Goal: Ask a question: Seek information or help from site administrators or community

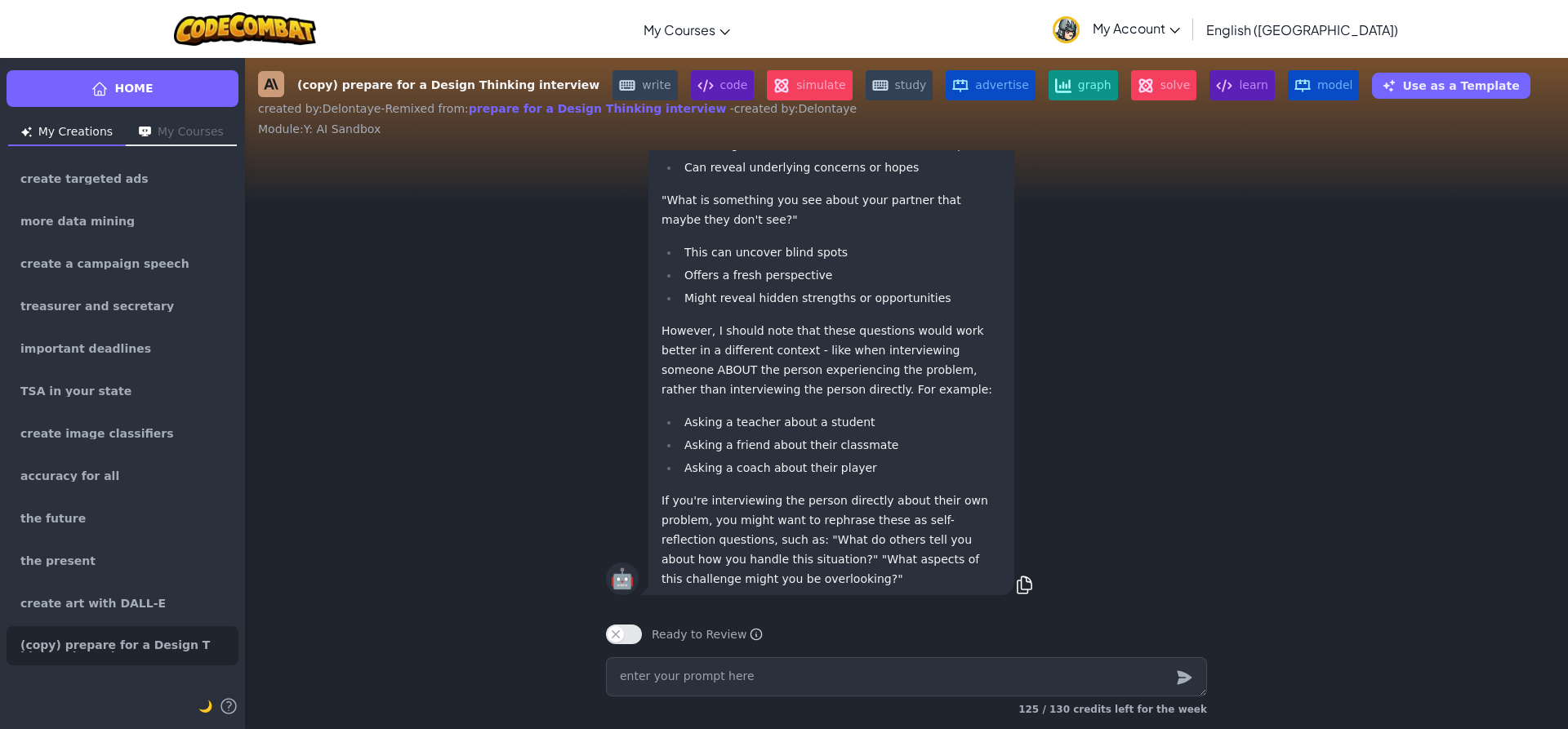
scroll to position [1, 0]
click at [155, 85] on link "Home" at bounding box center [122, 88] width 232 height 37
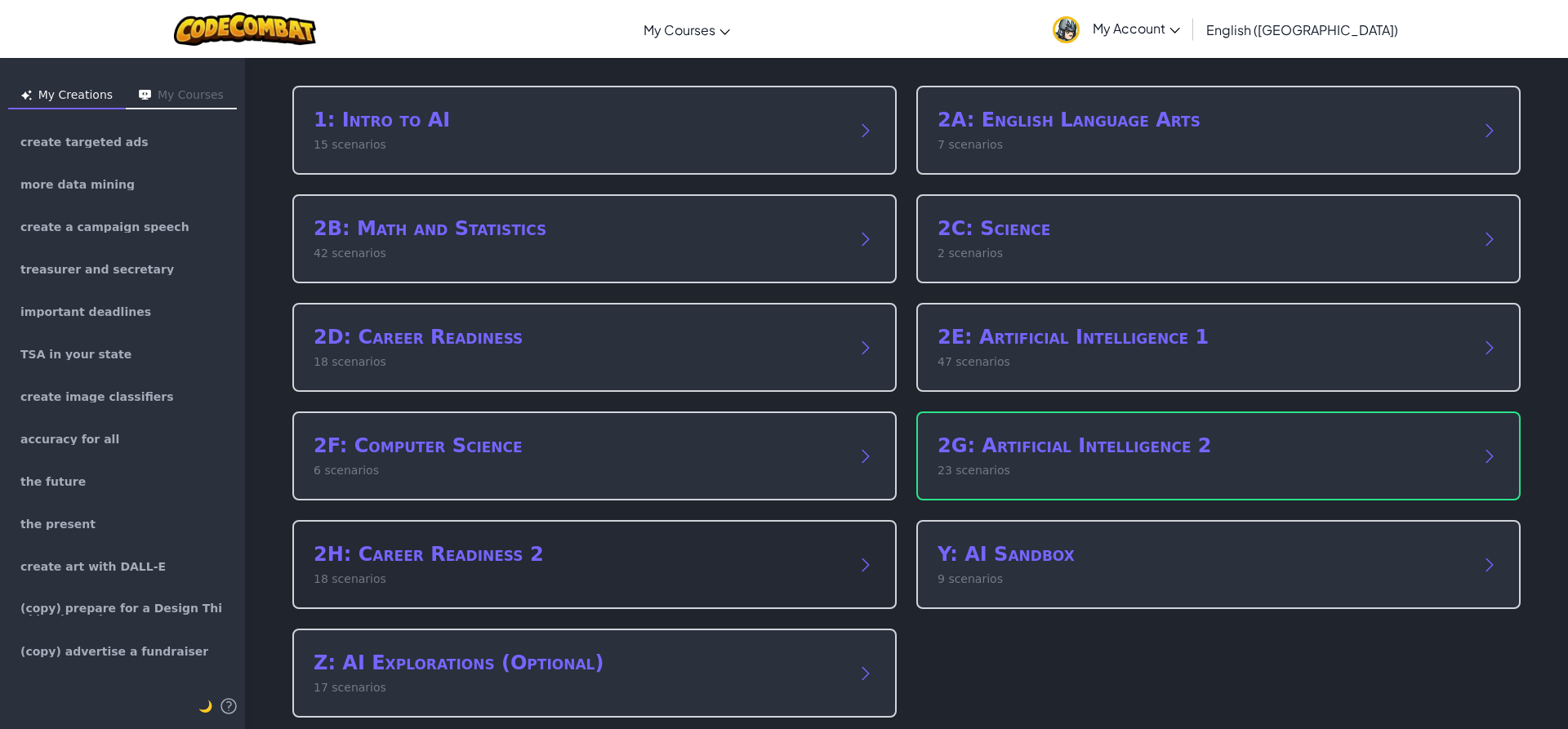
scroll to position [91, 0]
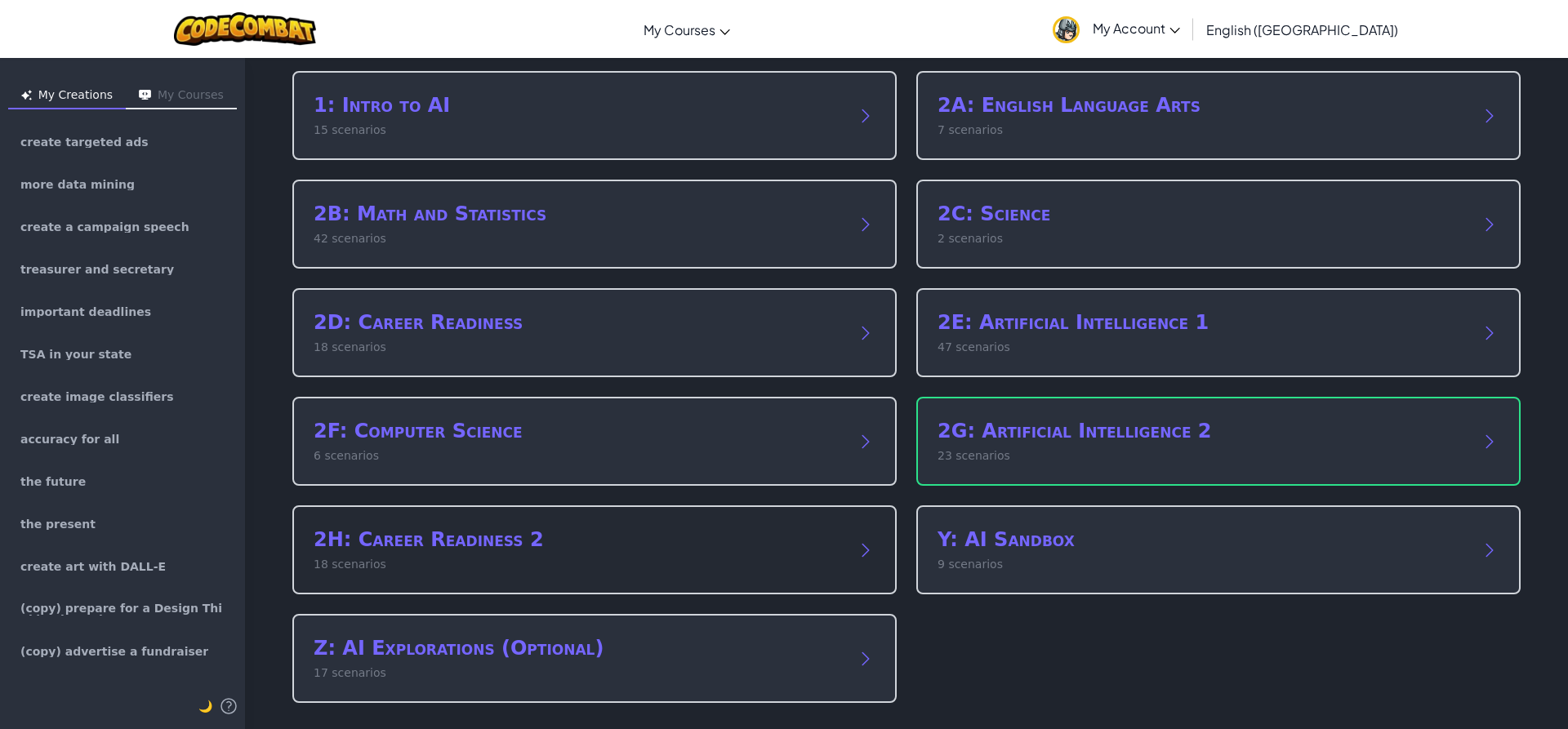
click at [655, 561] on p "18 scenarios" at bounding box center [578, 565] width 530 height 17
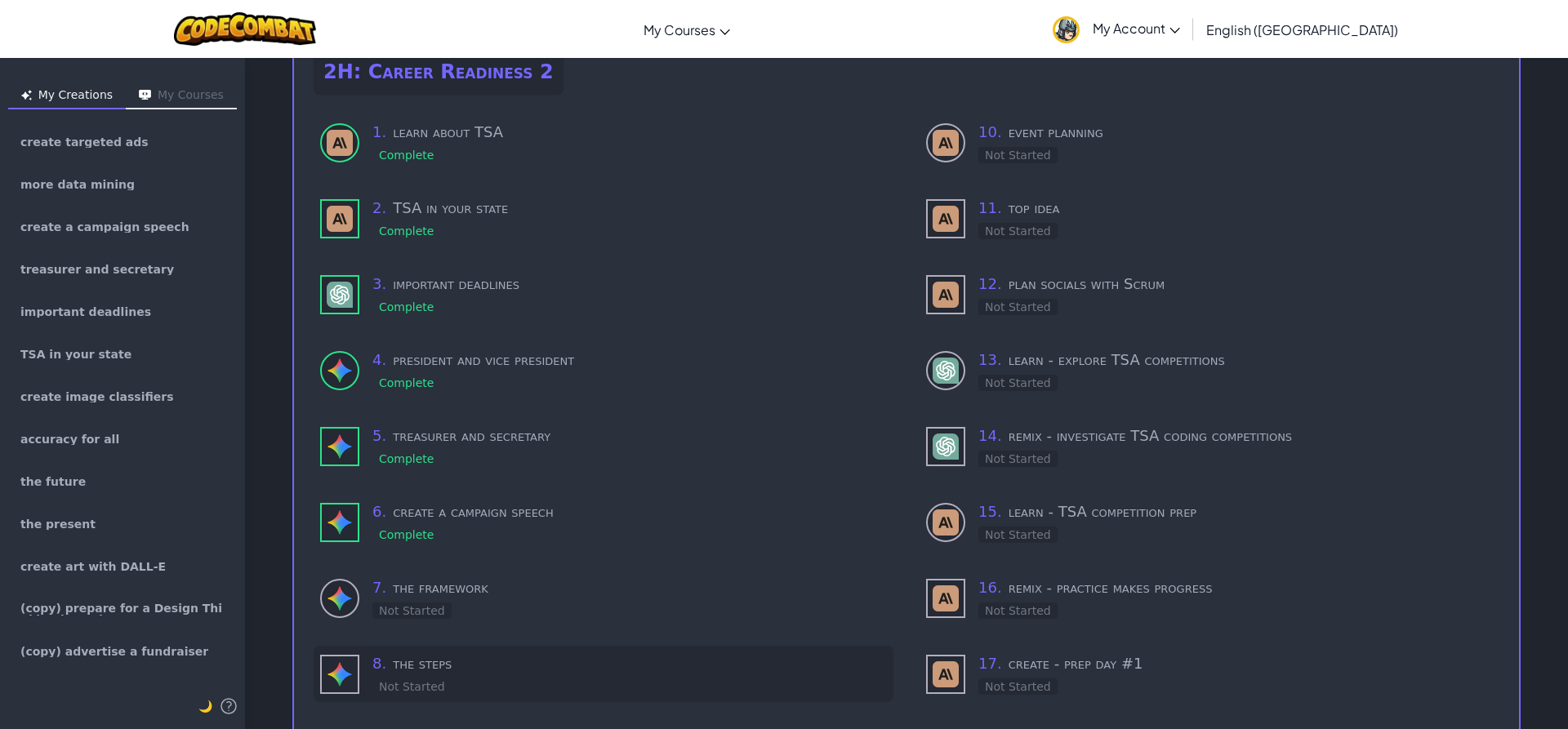
scroll to position [66, 0]
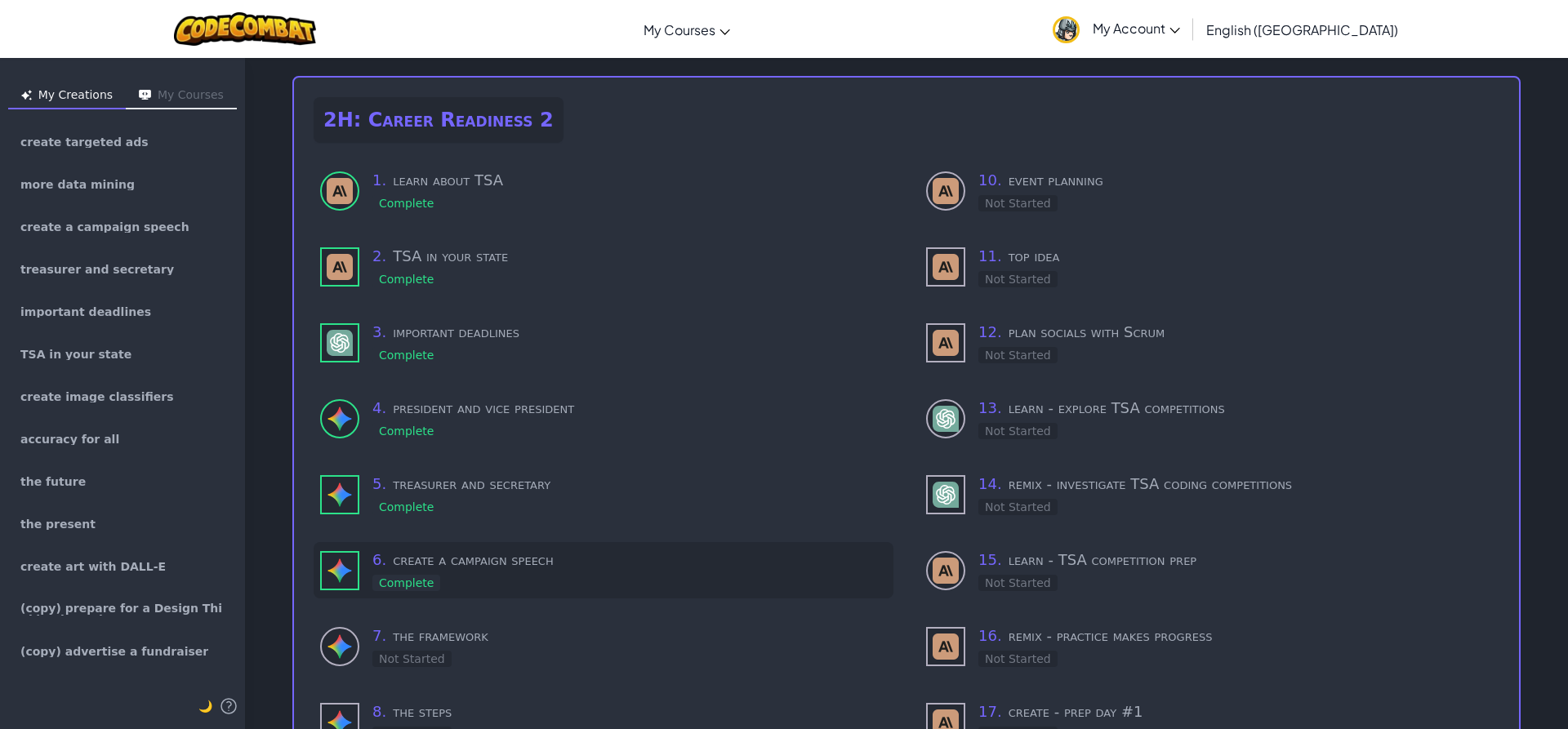
click at [327, 558] on img at bounding box center [339, 570] width 26 height 26
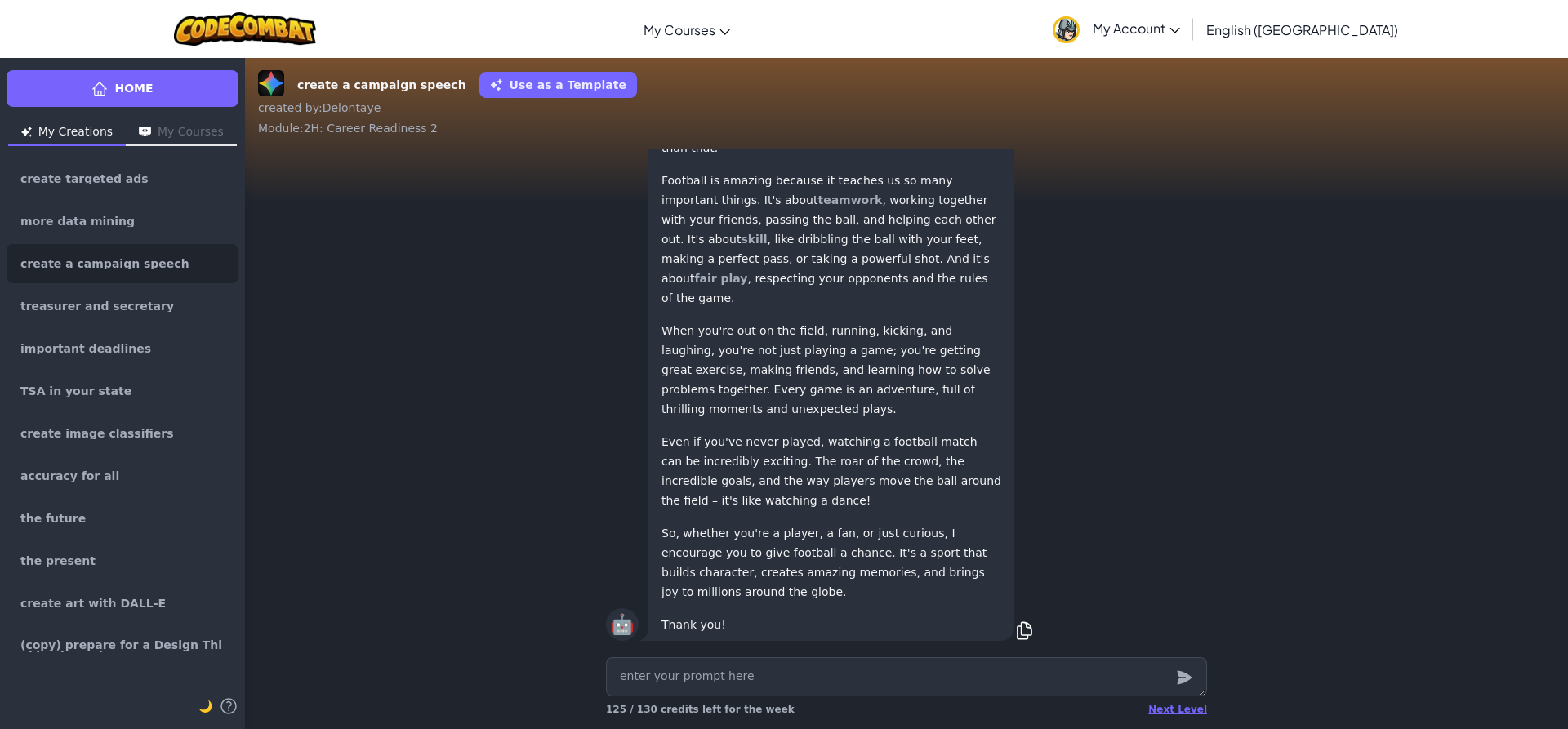
scroll to position [1, 0]
type textarea "x"
type textarea "h"
type textarea "x"
type textarea "he"
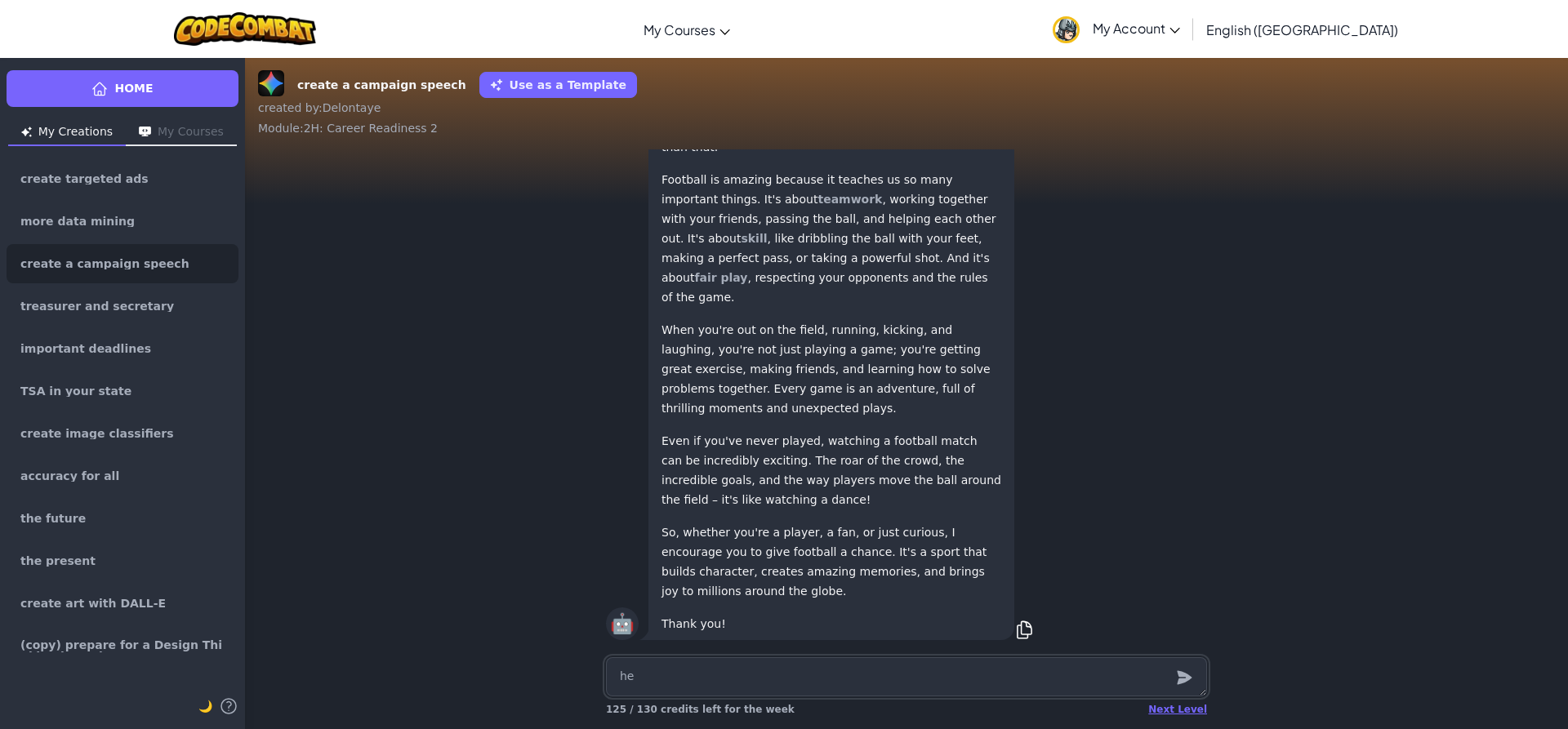
type textarea "x"
type textarea "hel"
type textarea "x"
type textarea "help"
type textarea "x"
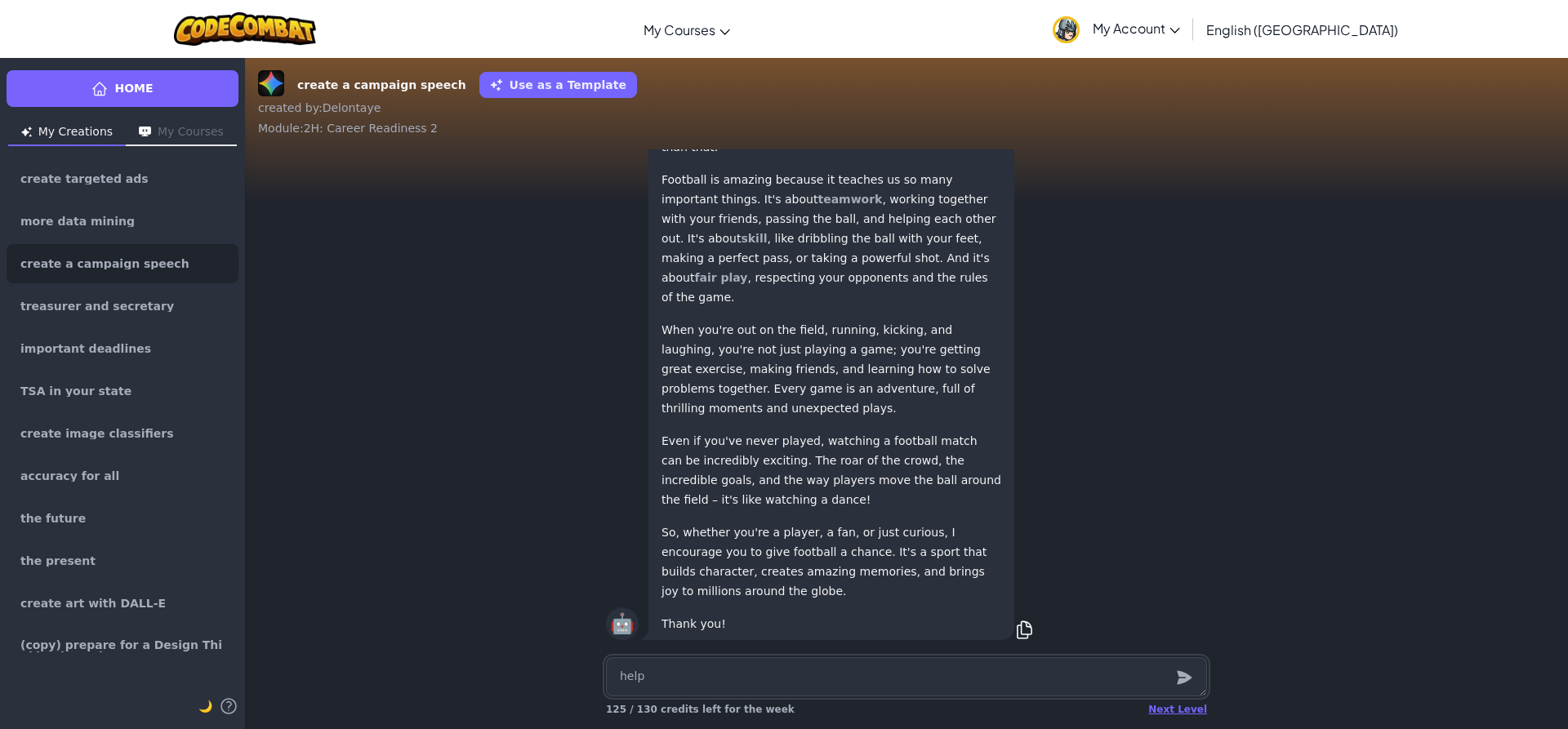
type textarea "help"
type textarea "x"
type textarea "help c"
type textarea "x"
type textarea "help cr"
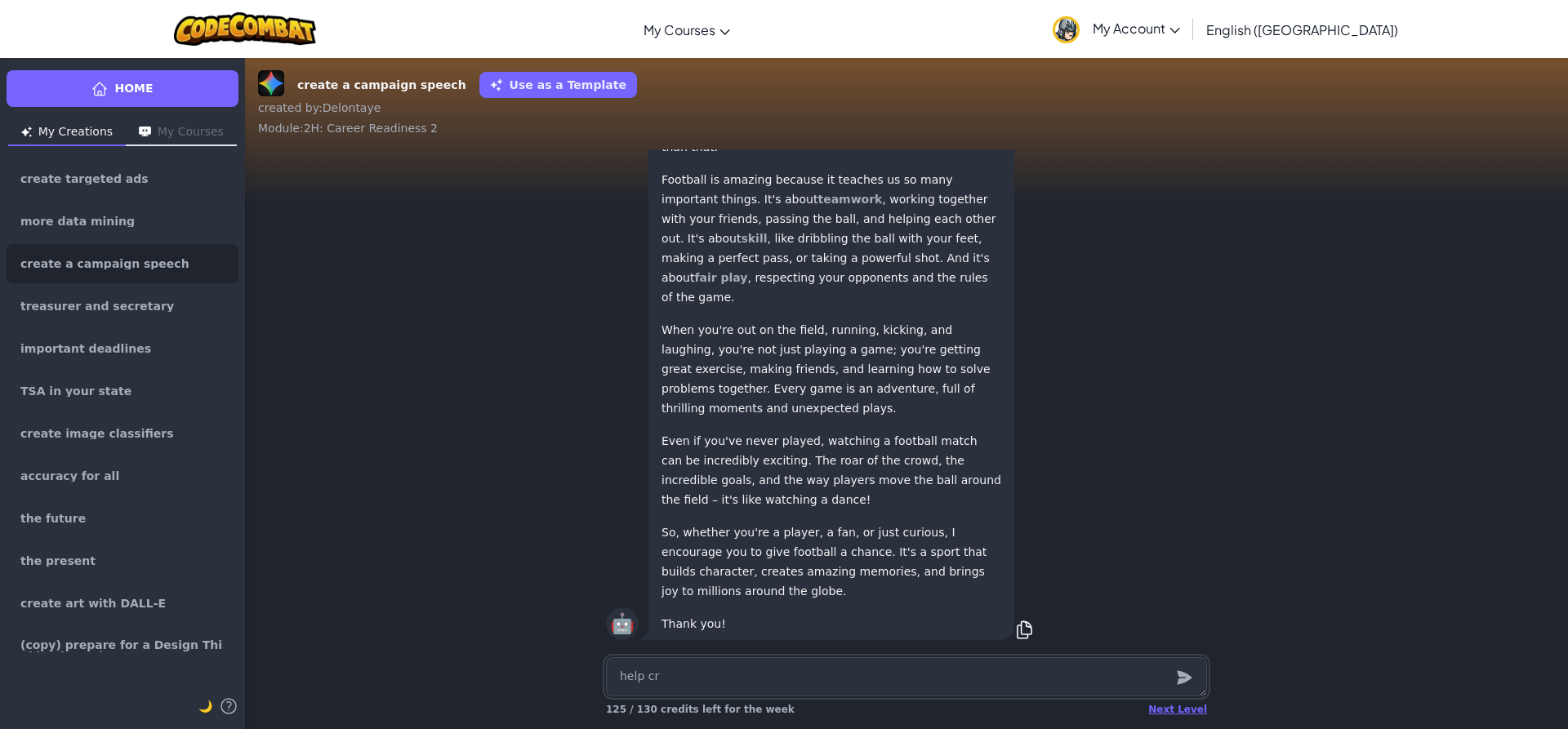
type textarea "x"
type textarea "help cre"
type textarea "x"
type textarea "help crea"
type textarea "x"
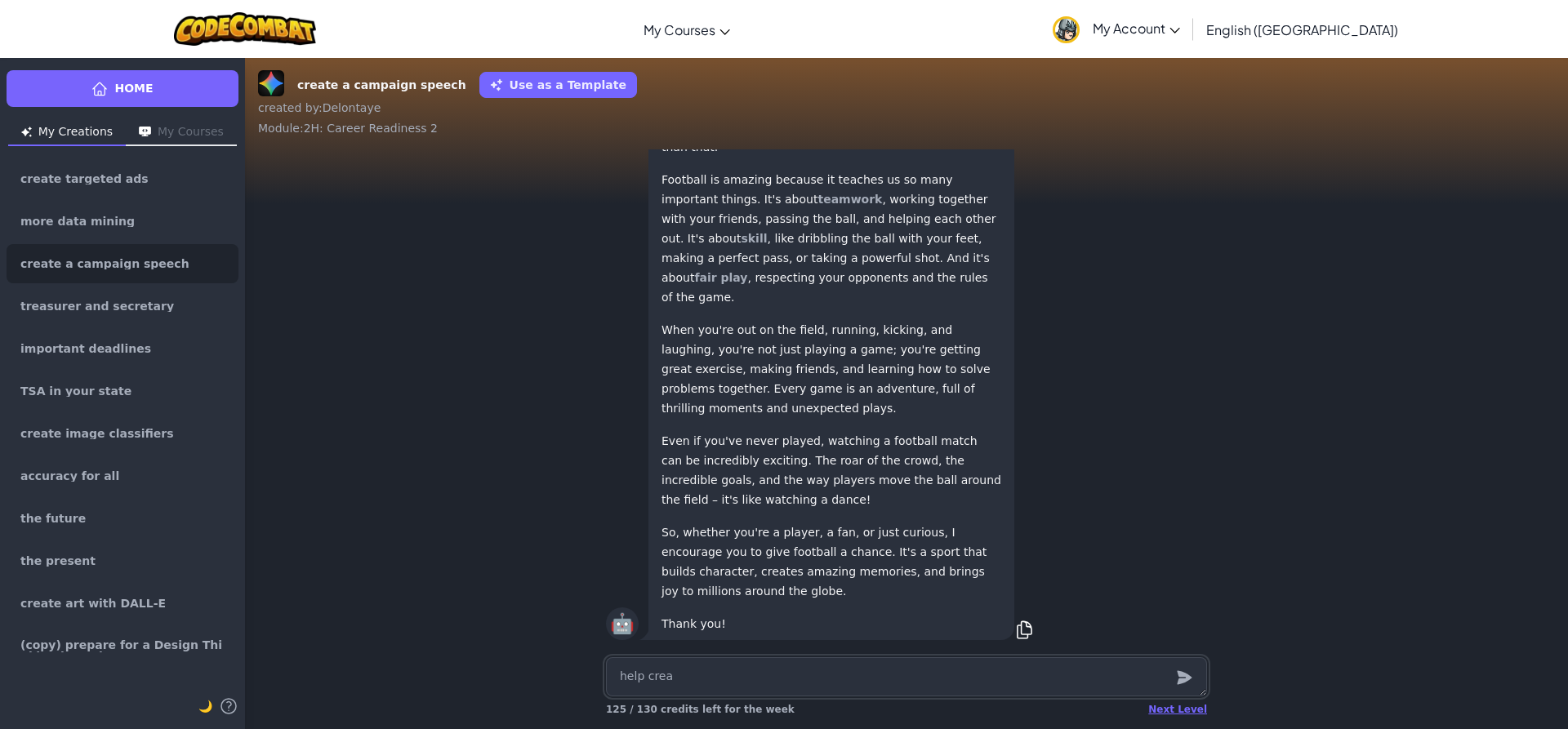
type textarea "help creat"
type textarea "x"
type textarea "help create"
type textarea "x"
type textarea "help create"
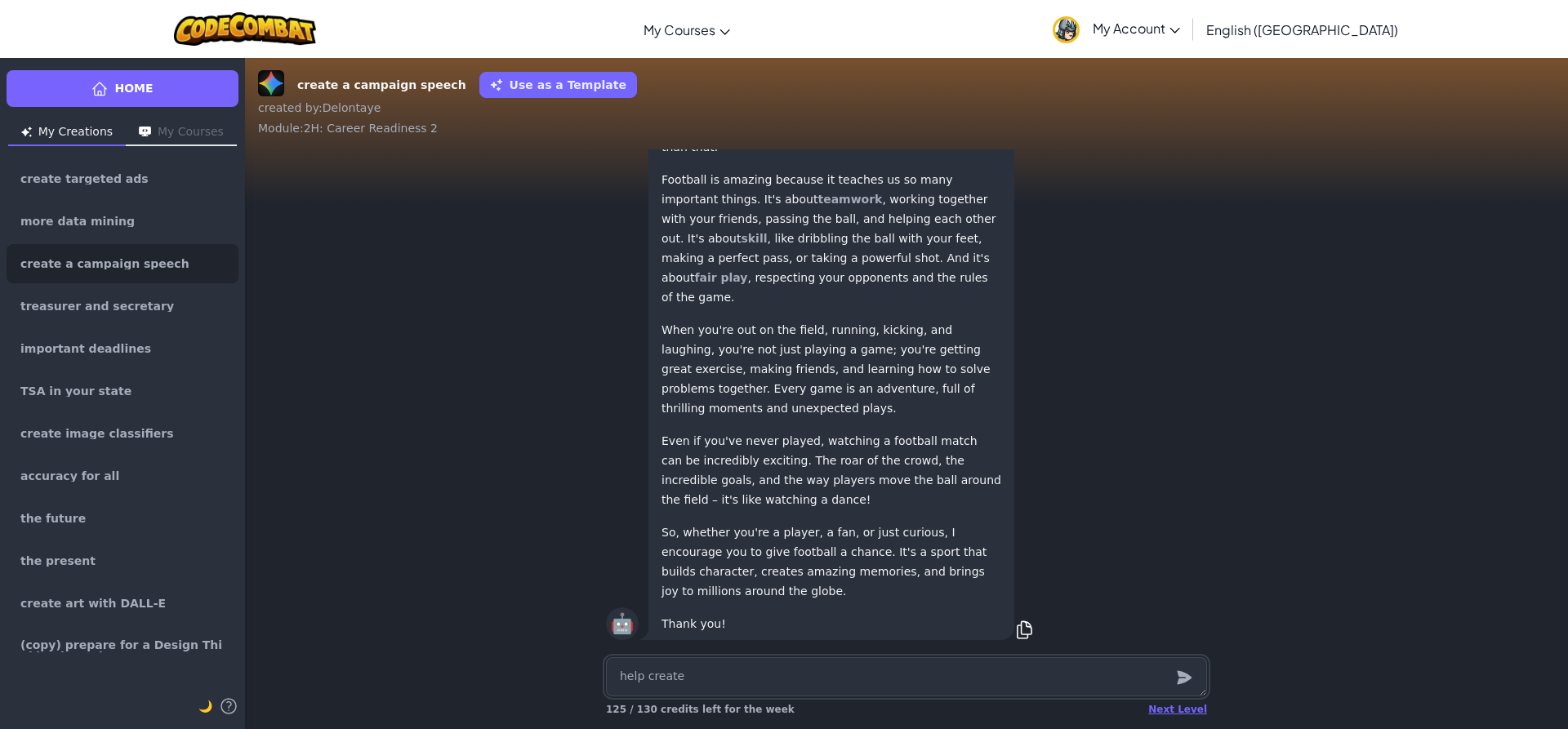
type textarea "x"
type textarea "help create a"
type textarea "x"
type textarea "help create a"
type textarea "x"
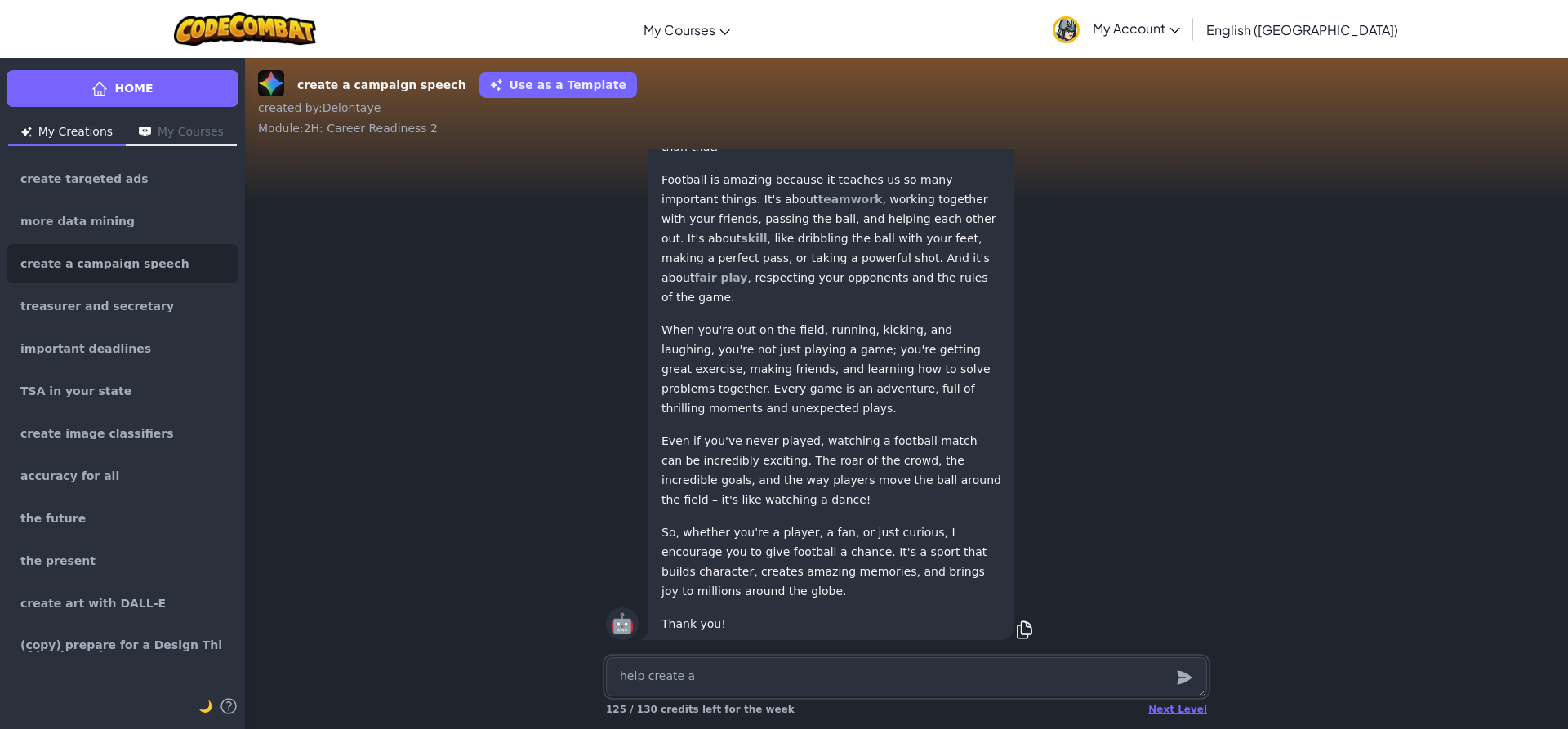
type textarea "help create a c"
type textarea "x"
type textarea "help create a ca"
type textarea "x"
type textarea "help create a cam"
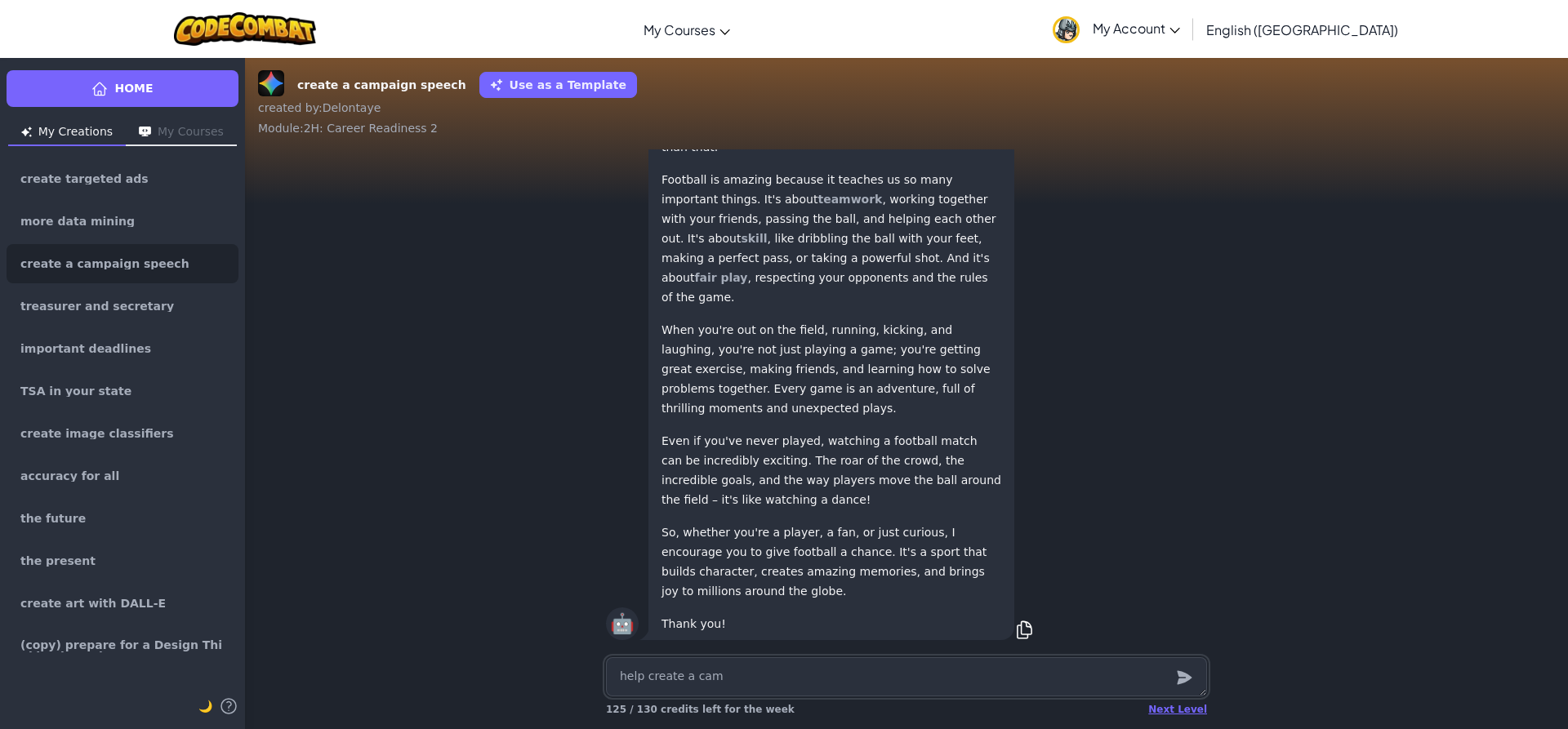
type textarea "x"
type textarea "help create a camp"
type textarea "x"
type textarea "help create a [PERSON_NAME]"
type textarea "x"
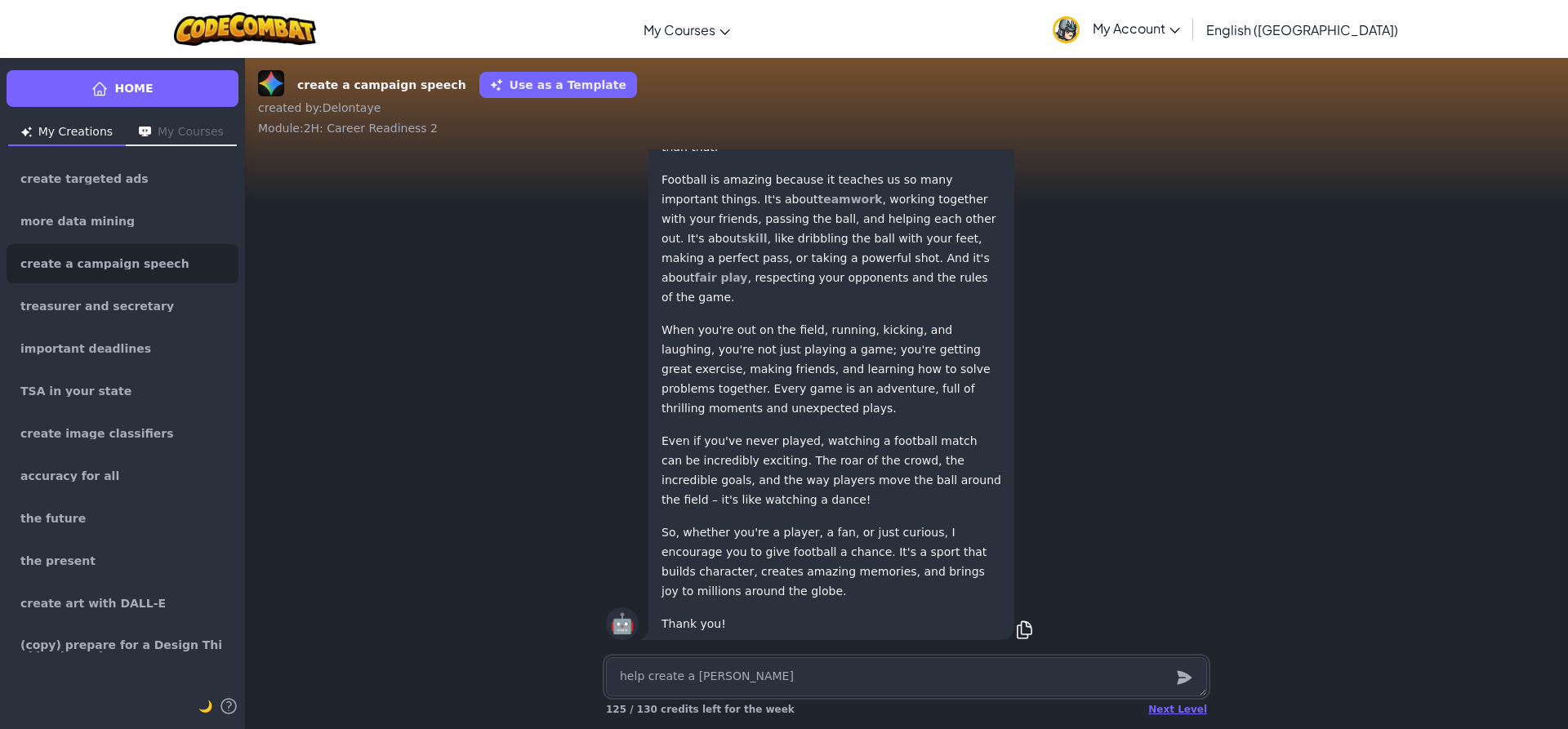
type textarea "help create a campai"
type textarea "x"
type textarea "help create a campaig"
type textarea "x"
type textarea "help create a campaign"
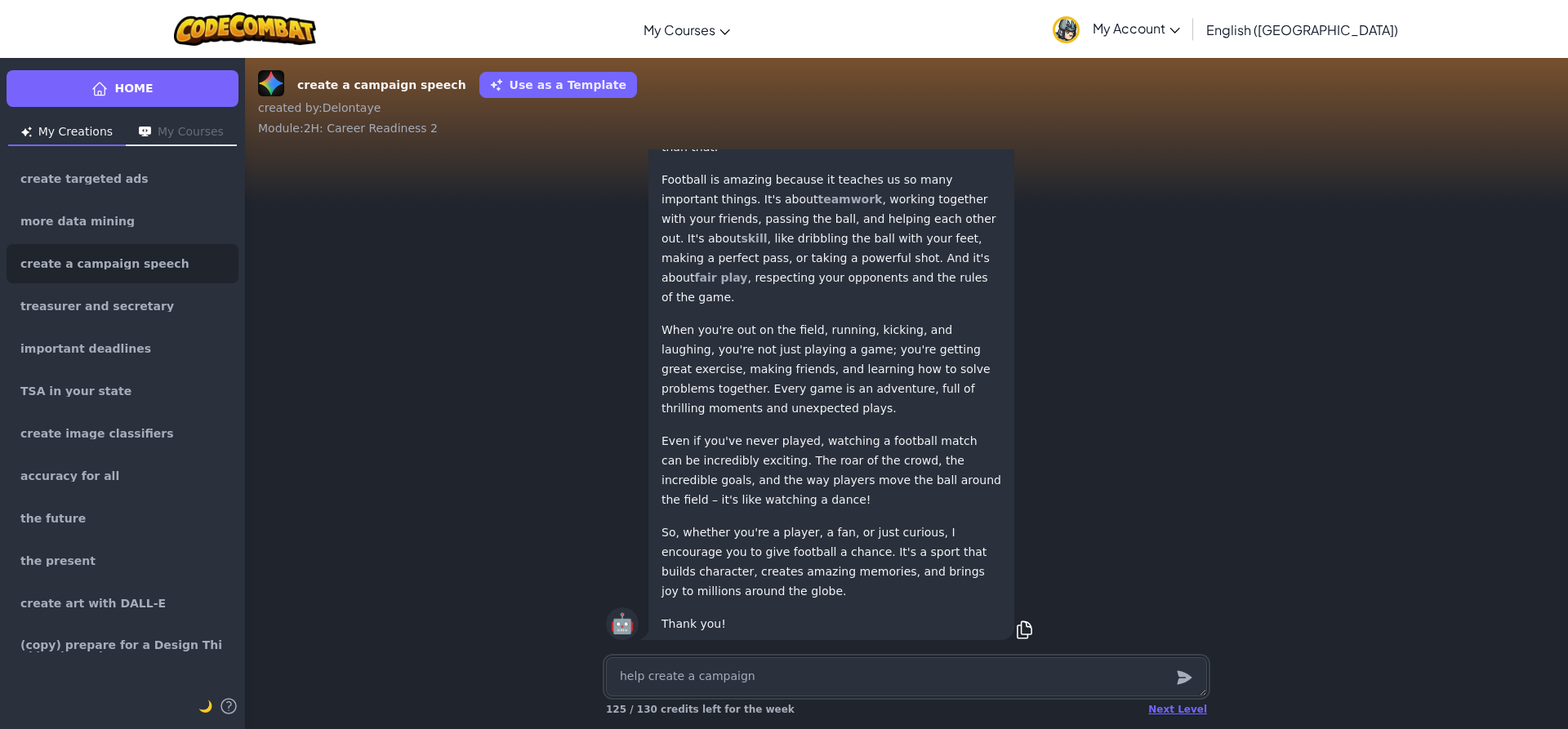
type textarea "x"
type textarea "help create a campaign"
type textarea "x"
type textarea "help create a campaign f"
type textarea "x"
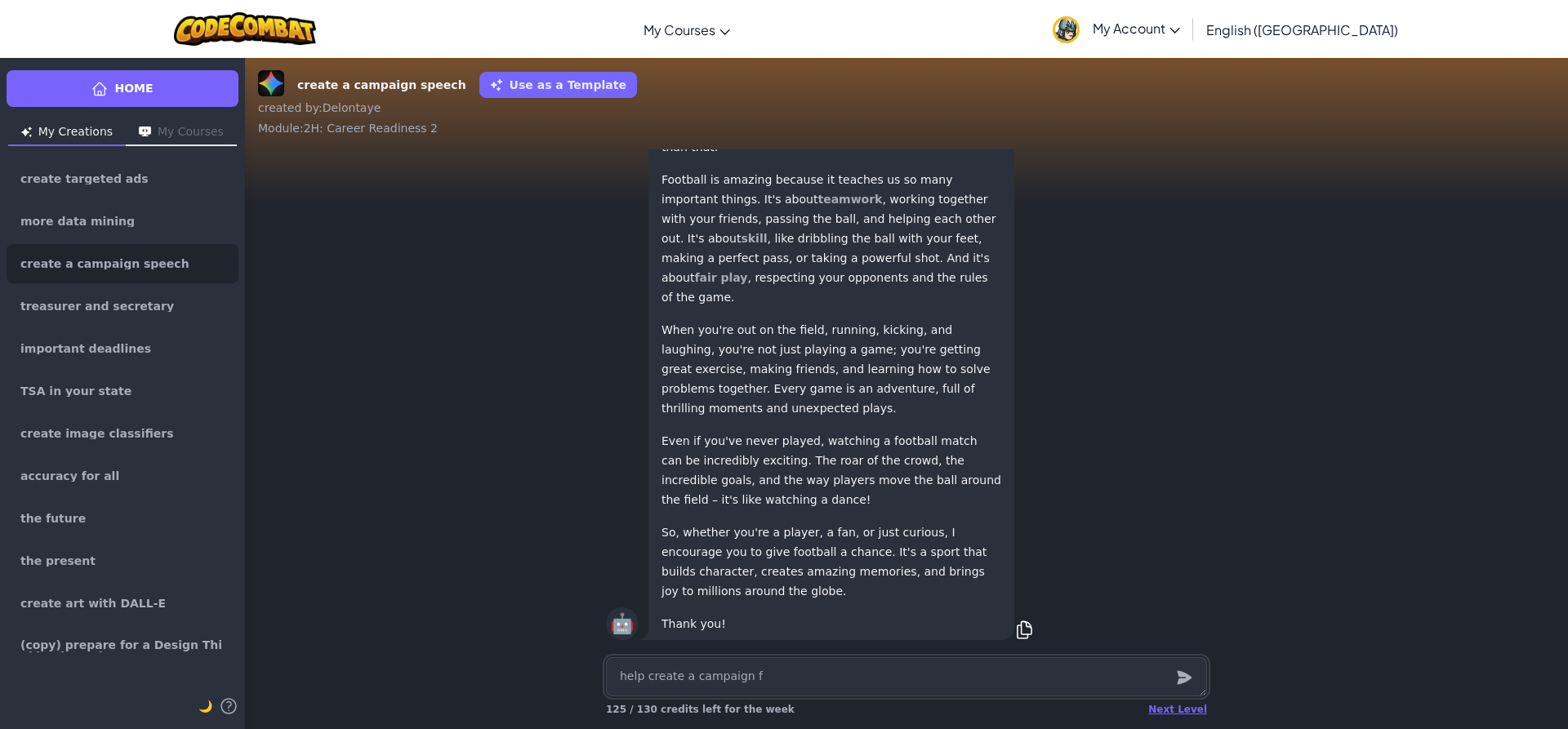
type textarea "help create a campaign fl"
type textarea "x"
type textarea "help create a campaign fly"
type textarea "x"
type textarea "help create a campaign [PERSON_NAME]"
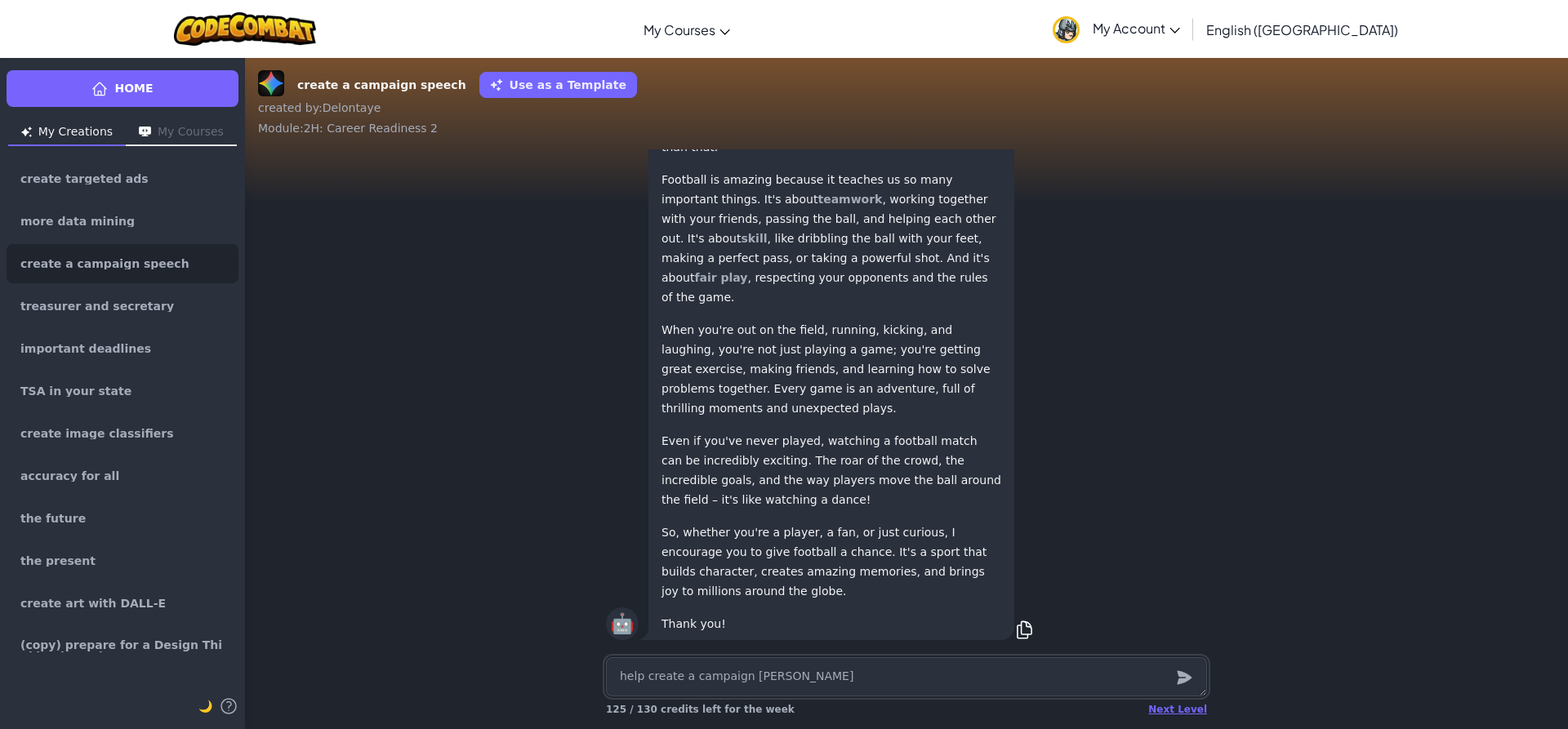
type textarea "x"
type textarea "help create a campaign flyer"
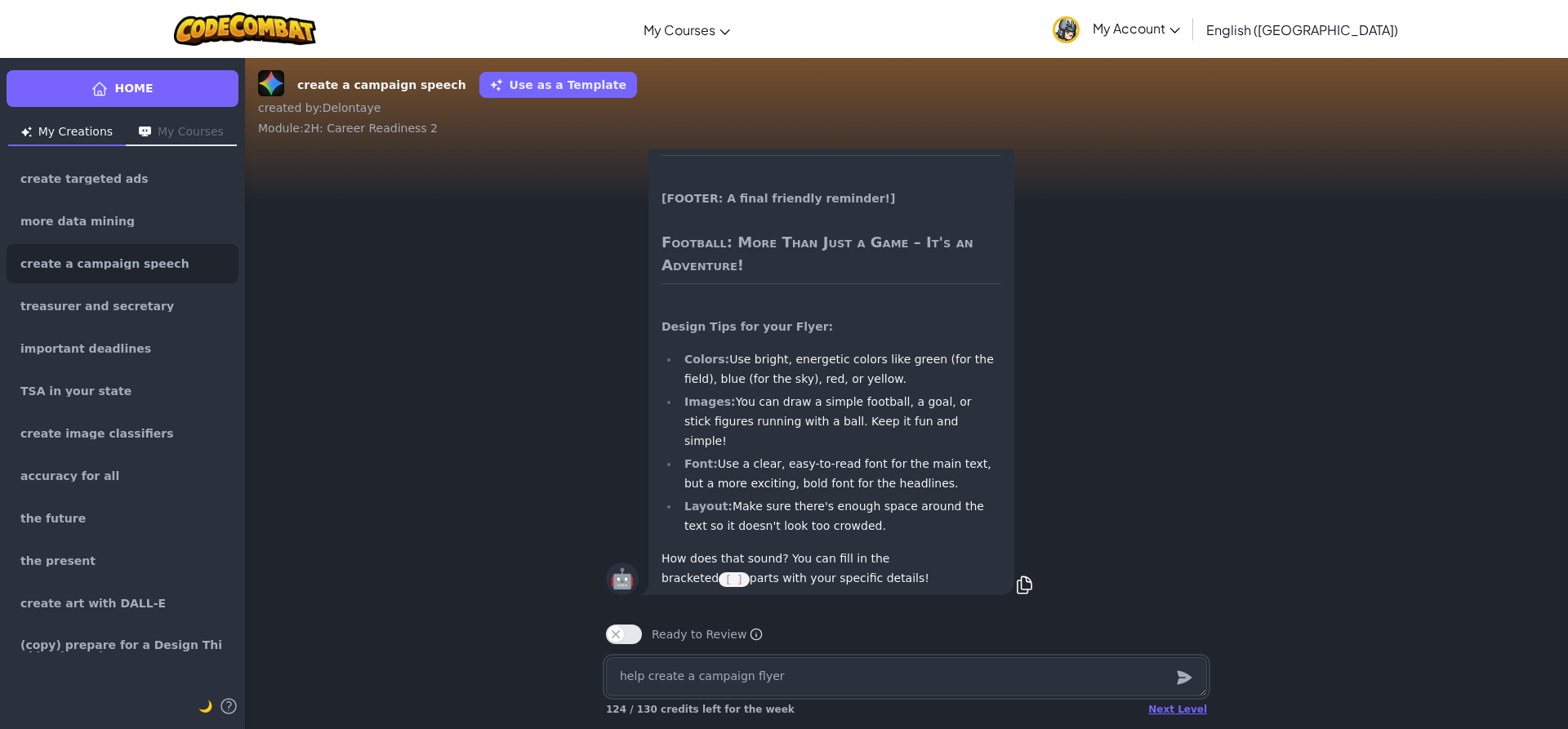
type textarea "x"
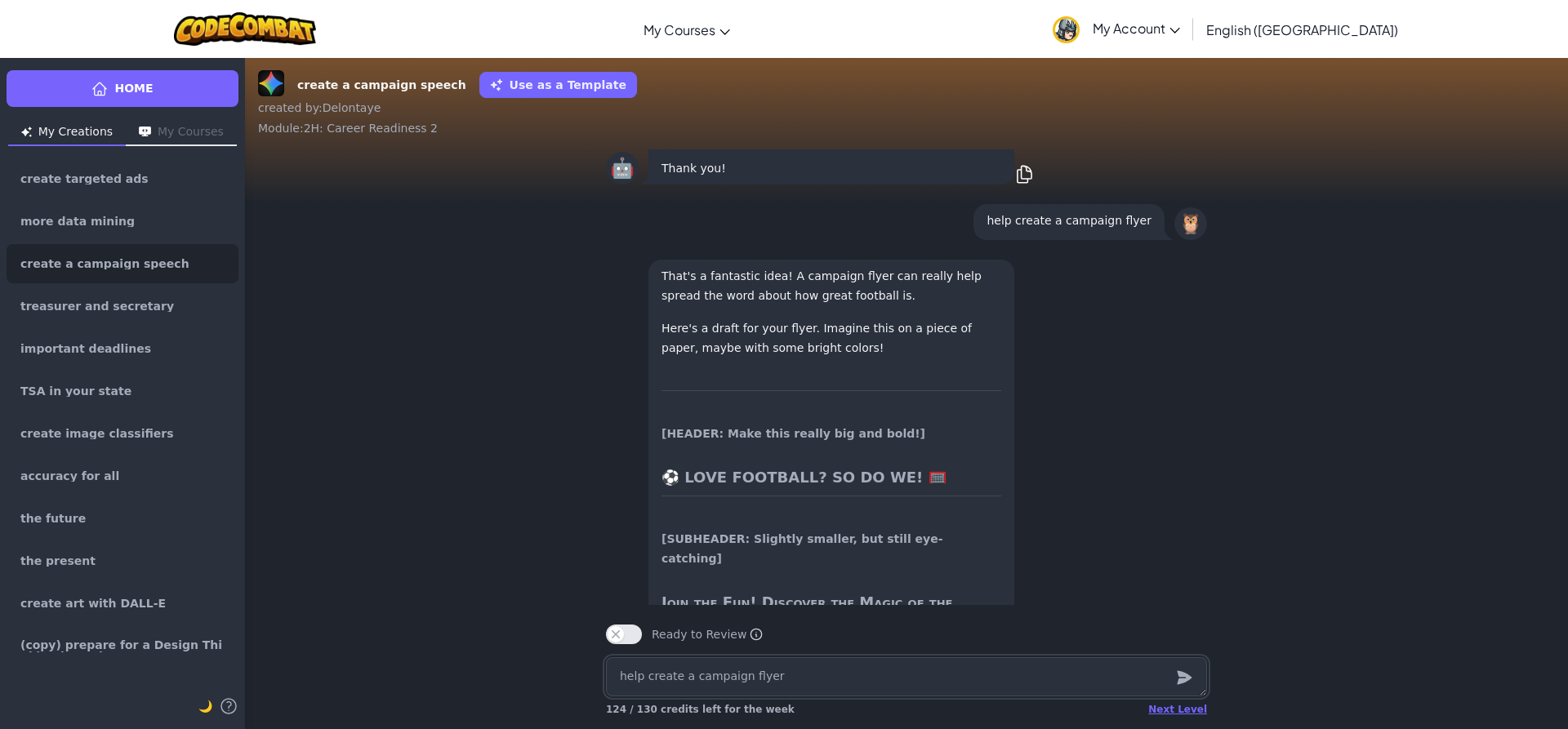
scroll to position [-1306, 0]
